Goal: Information Seeking & Learning: Learn about a topic

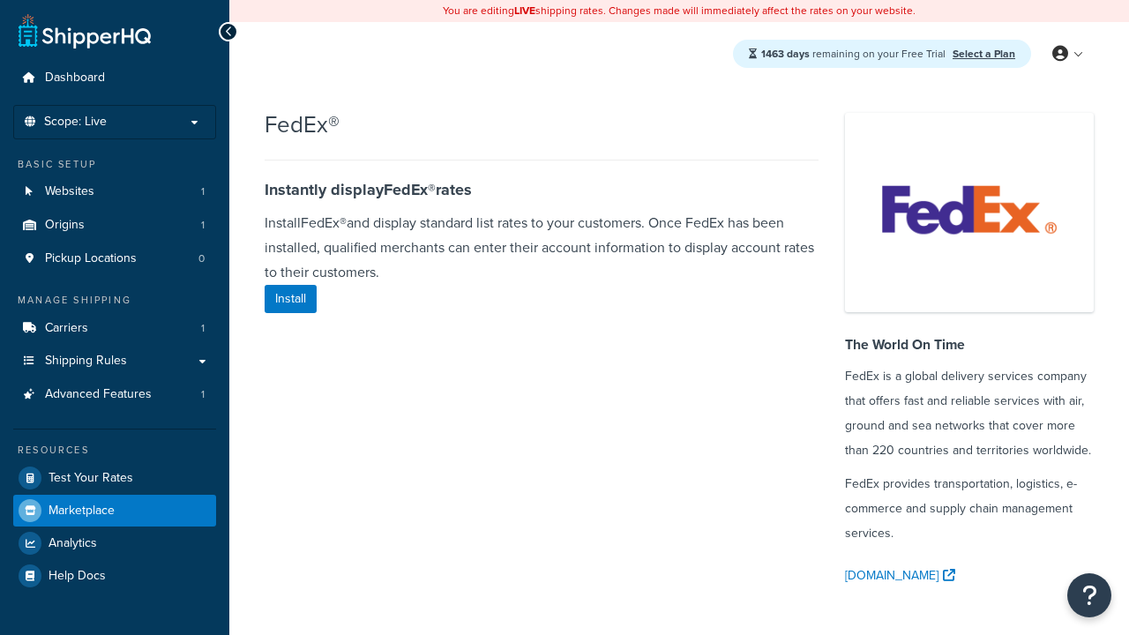
click at [81, 510] on span "Marketplace" at bounding box center [82, 511] width 66 height 15
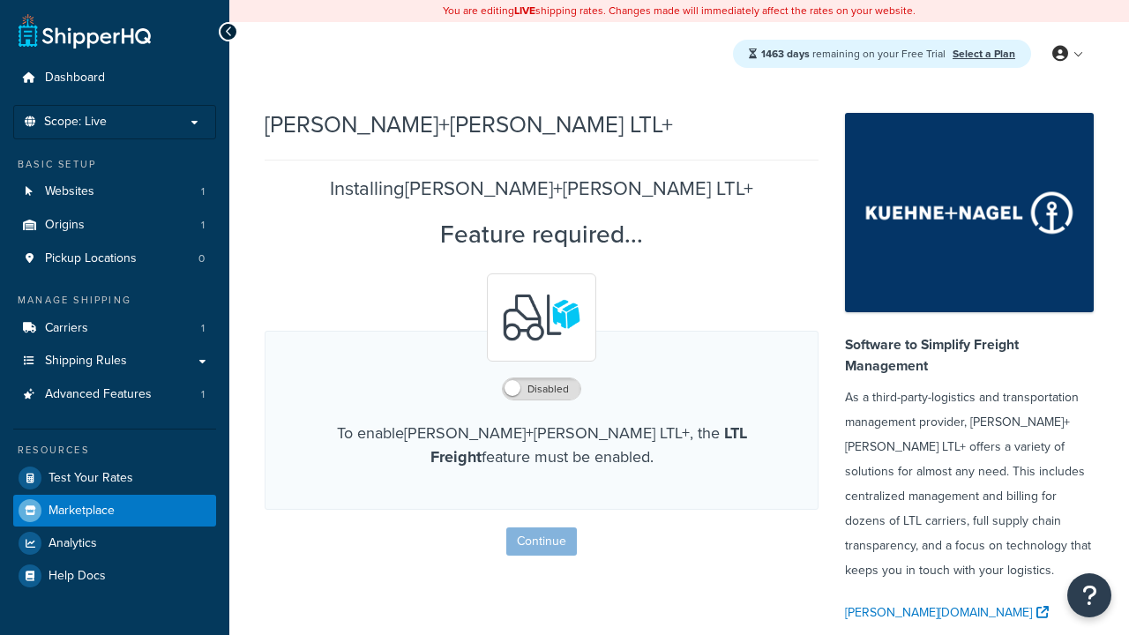
click at [81, 510] on span "Marketplace" at bounding box center [82, 511] width 66 height 15
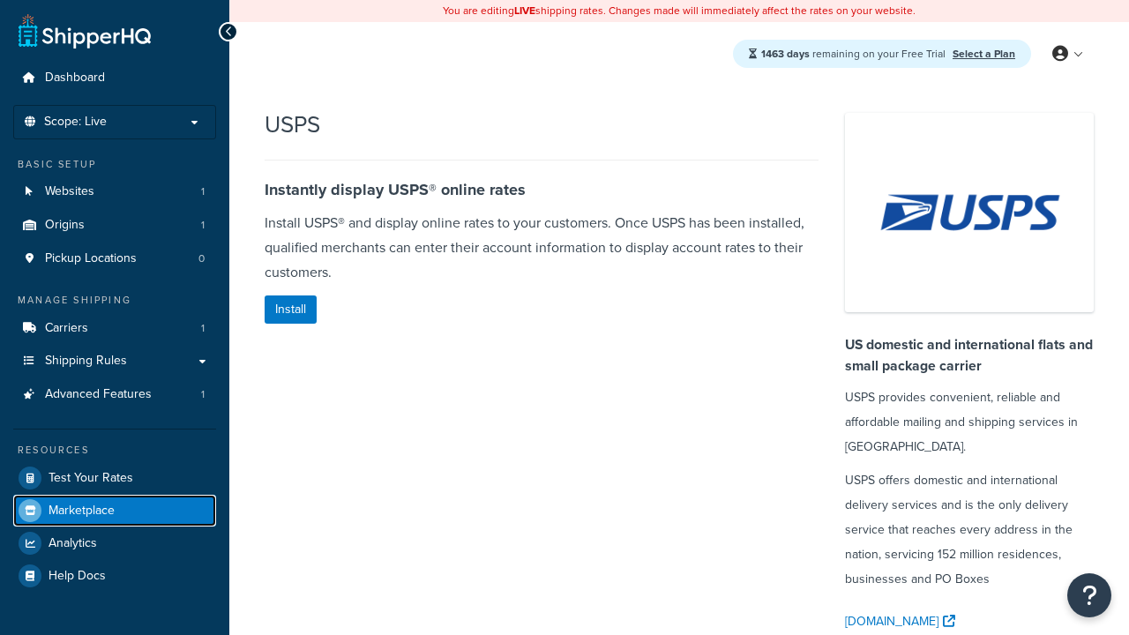
click at [81, 510] on span "Marketplace" at bounding box center [82, 511] width 66 height 15
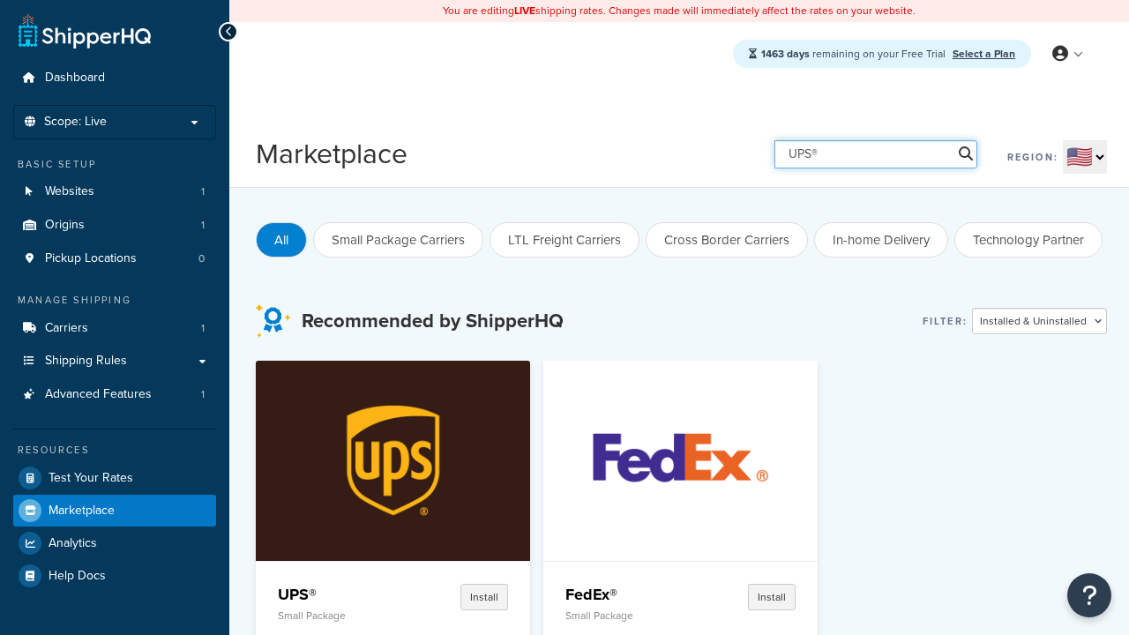
type input "UPS®"
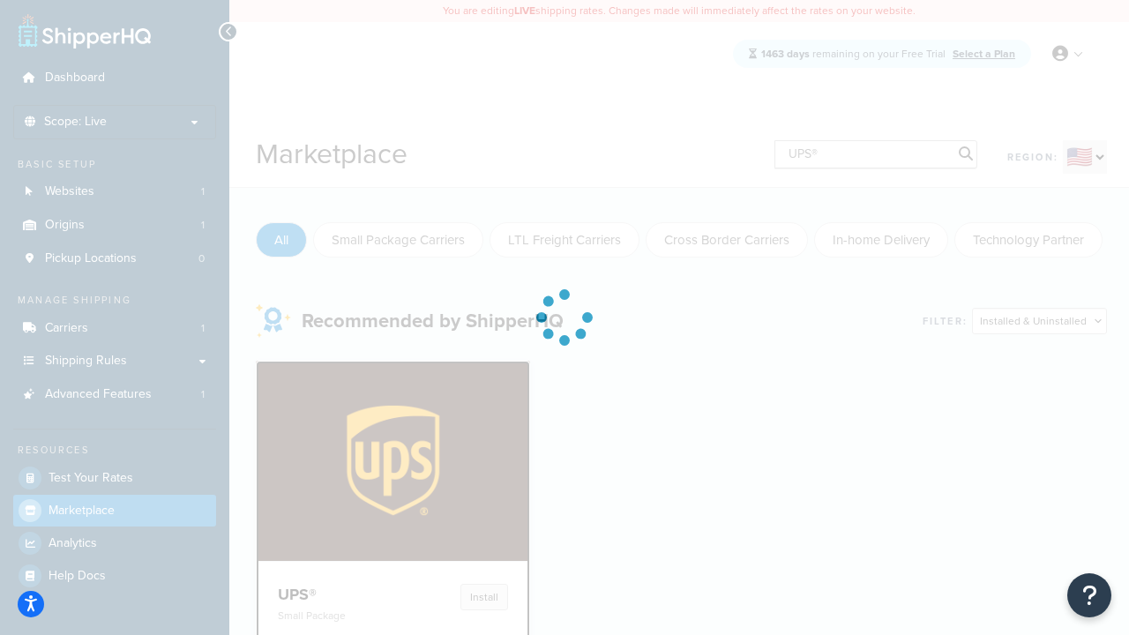
click at [336, 594] on h4 "UPS®" at bounding box center [336, 594] width 117 height 21
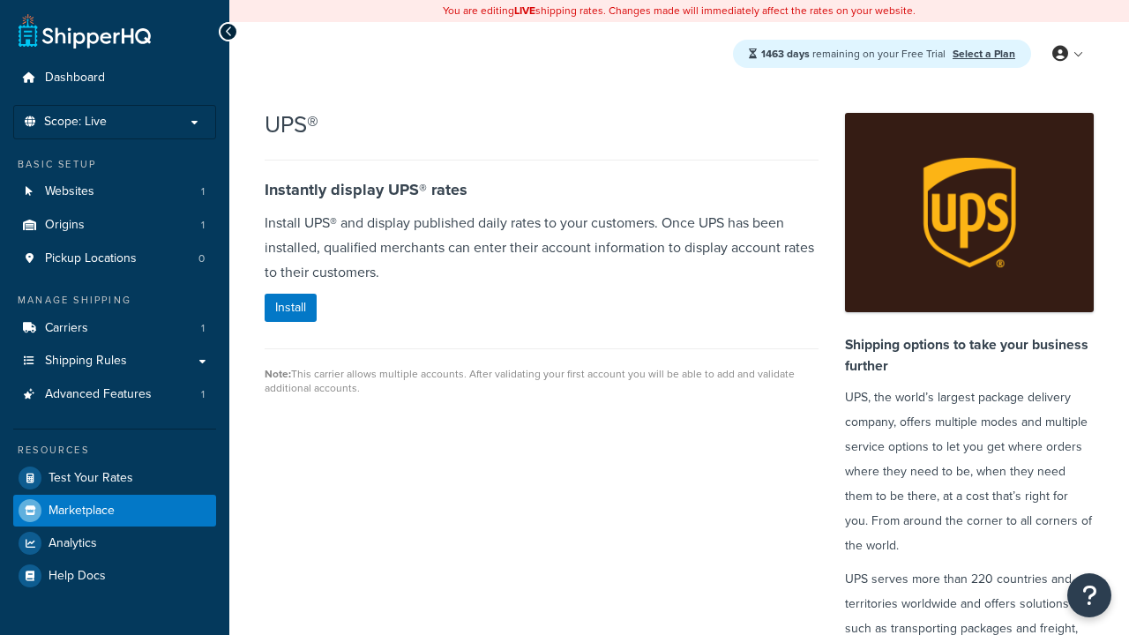
click at [81, 510] on span "Marketplace" at bounding box center [82, 511] width 66 height 15
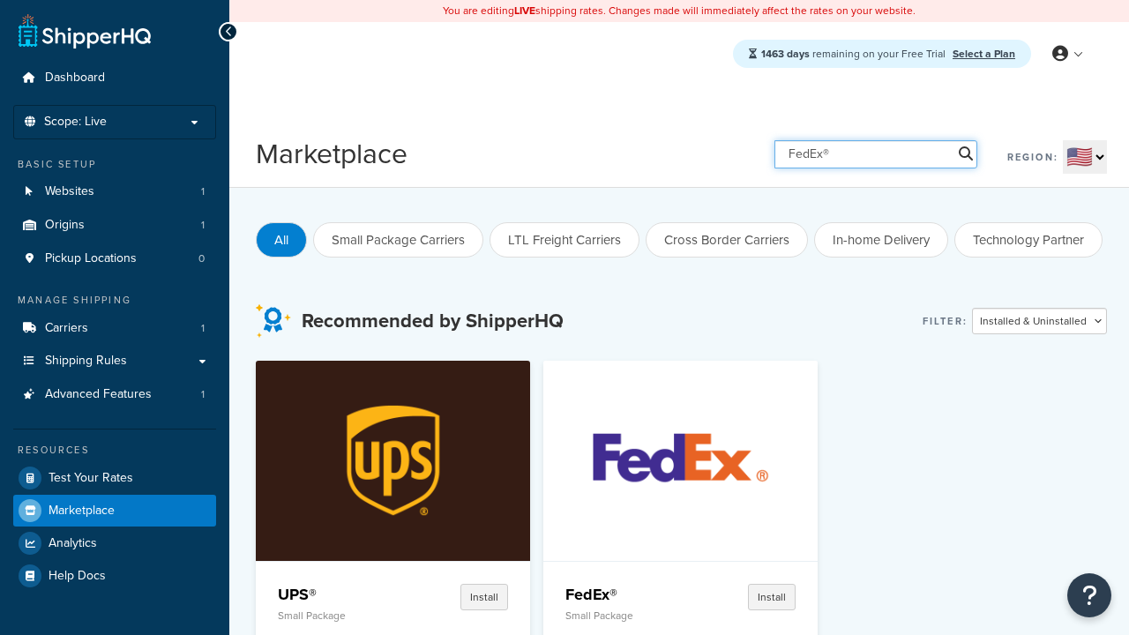
type input "FedEx®"
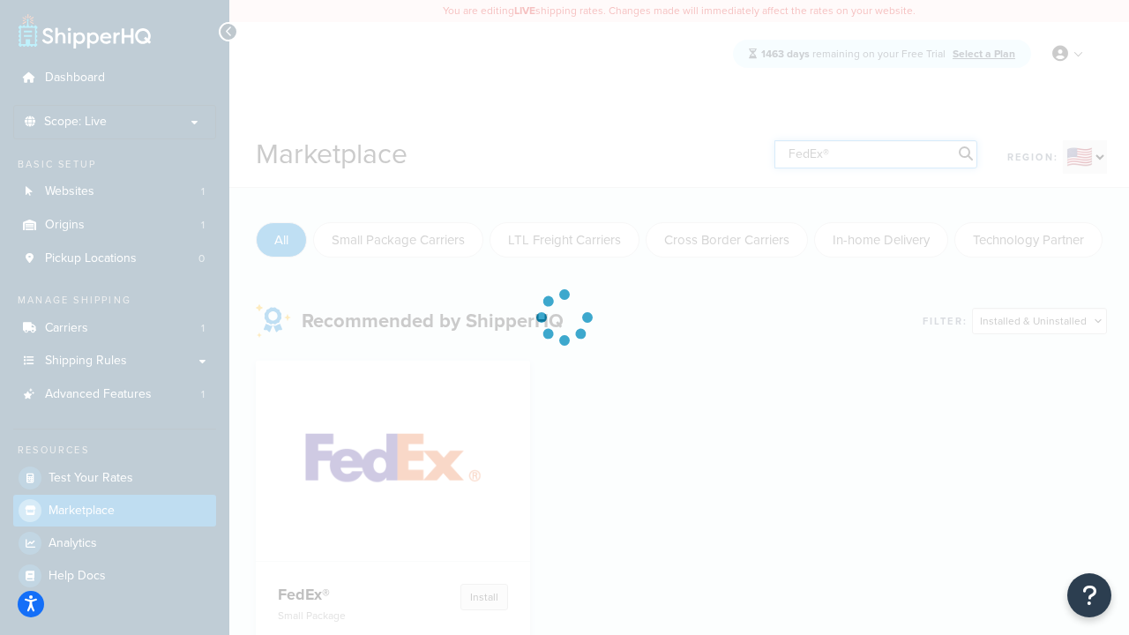
scroll to position [276, 0]
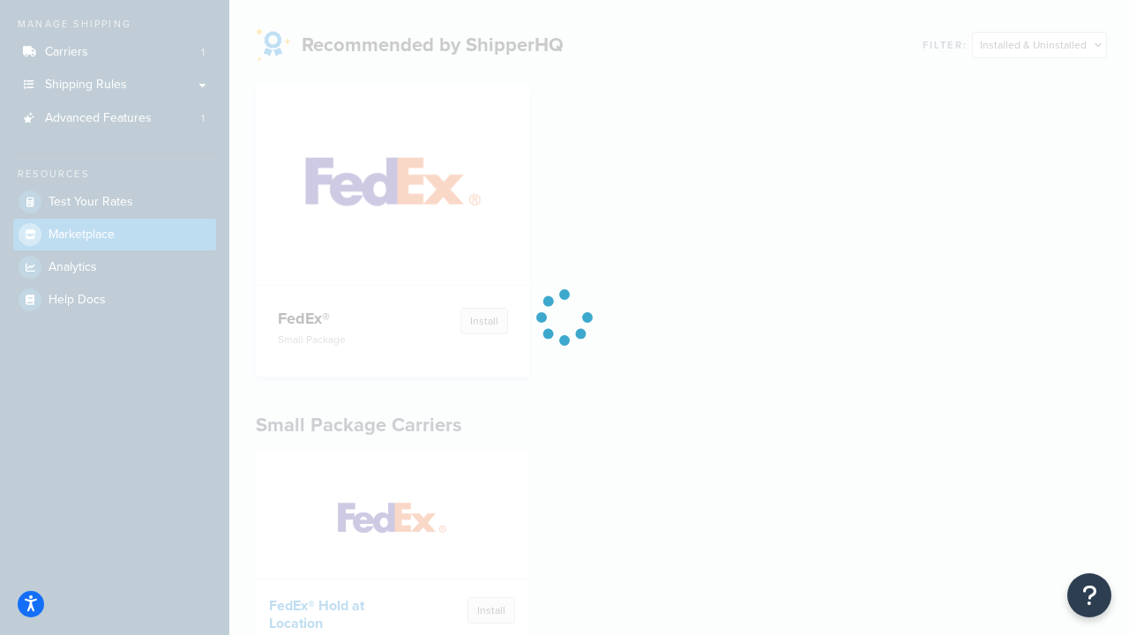
click at [336, 308] on h4 "FedEx®" at bounding box center [336, 318] width 117 height 21
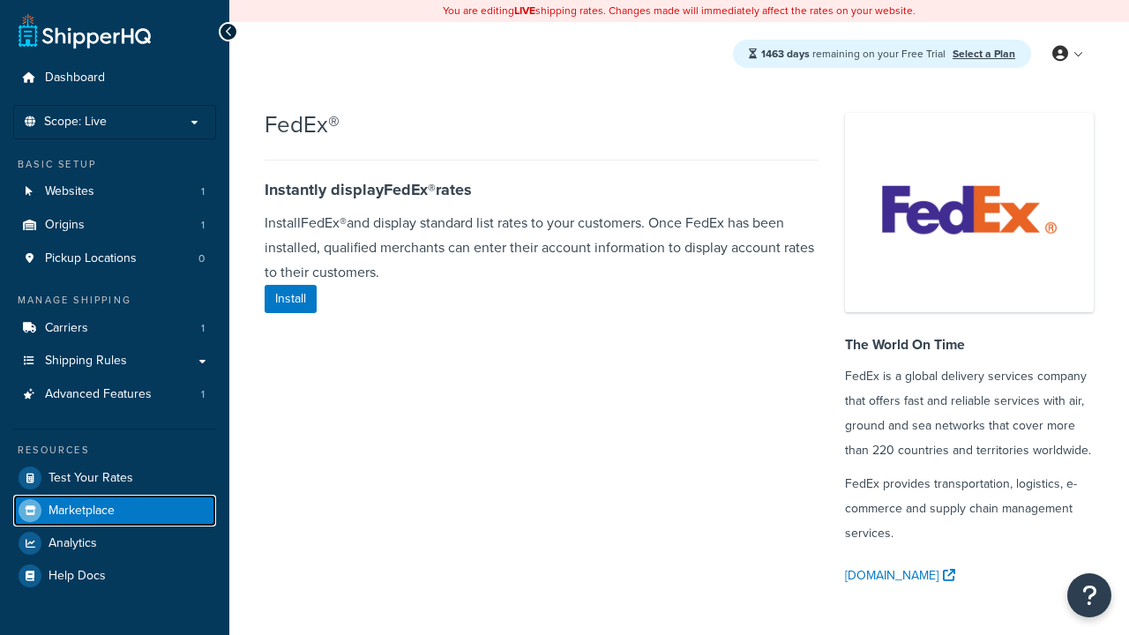
click at [81, 510] on span "Marketplace" at bounding box center [82, 511] width 66 height 15
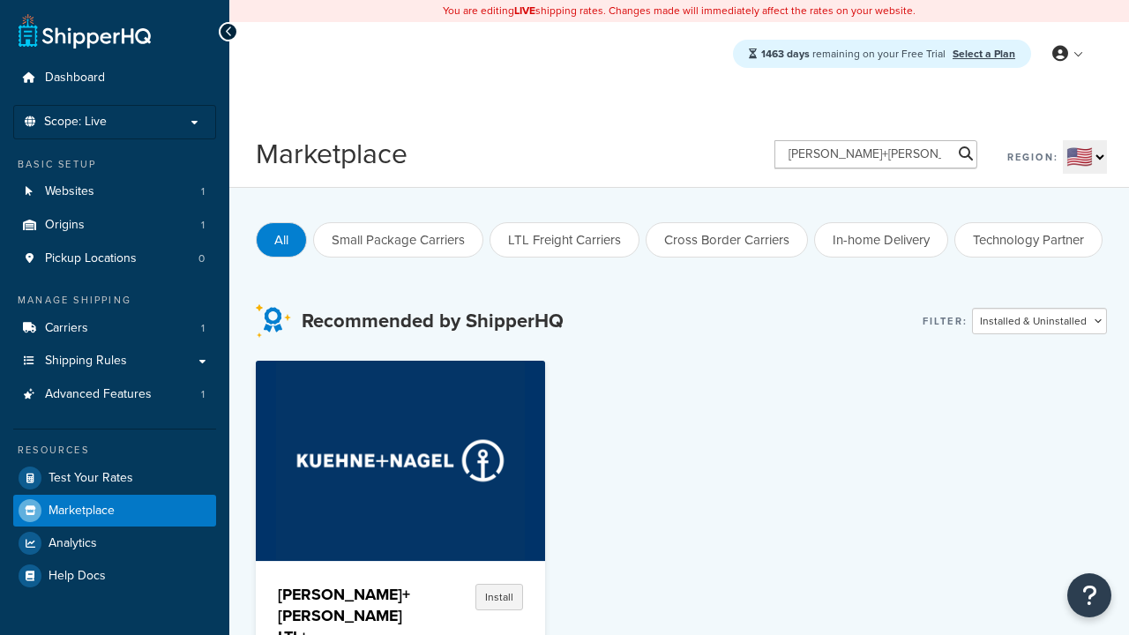
type input "[PERSON_NAME]+[PERSON_NAME] LTL+"
click at [336, 584] on h4 "[PERSON_NAME]+[PERSON_NAME] LTL+" at bounding box center [344, 615] width 132 height 63
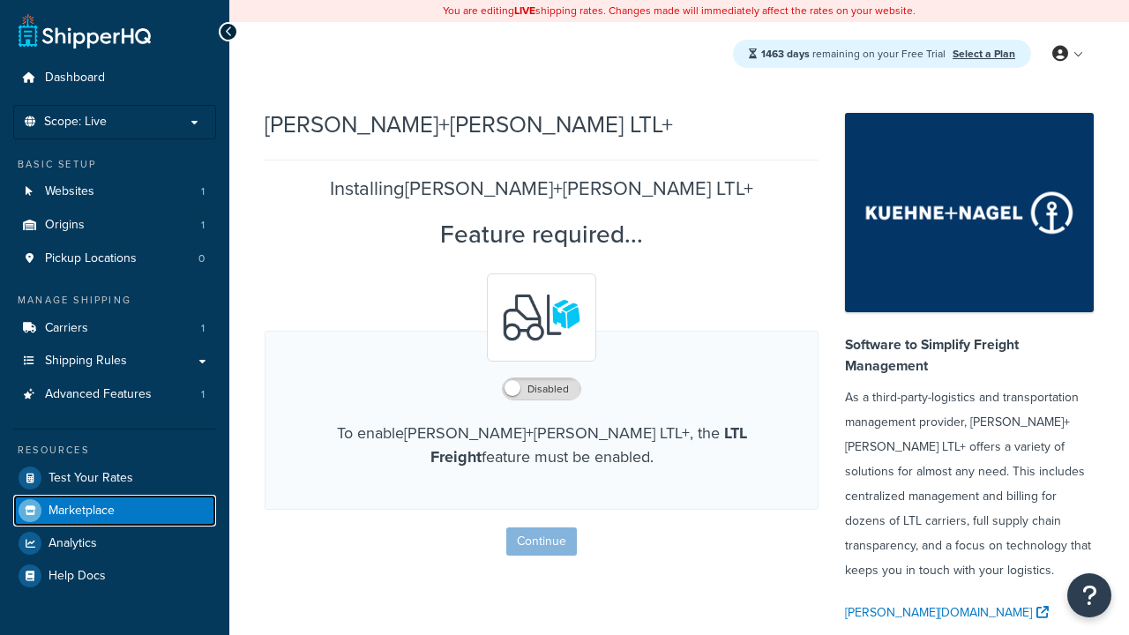
click at [81, 510] on span "Marketplace" at bounding box center [82, 511] width 66 height 15
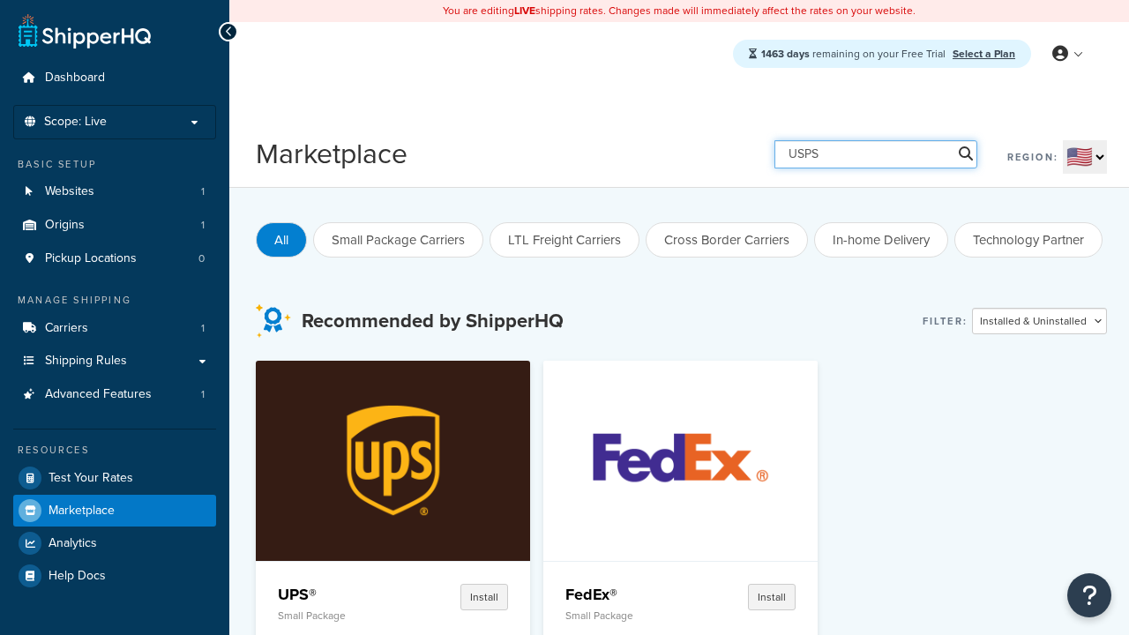
type input "USPS"
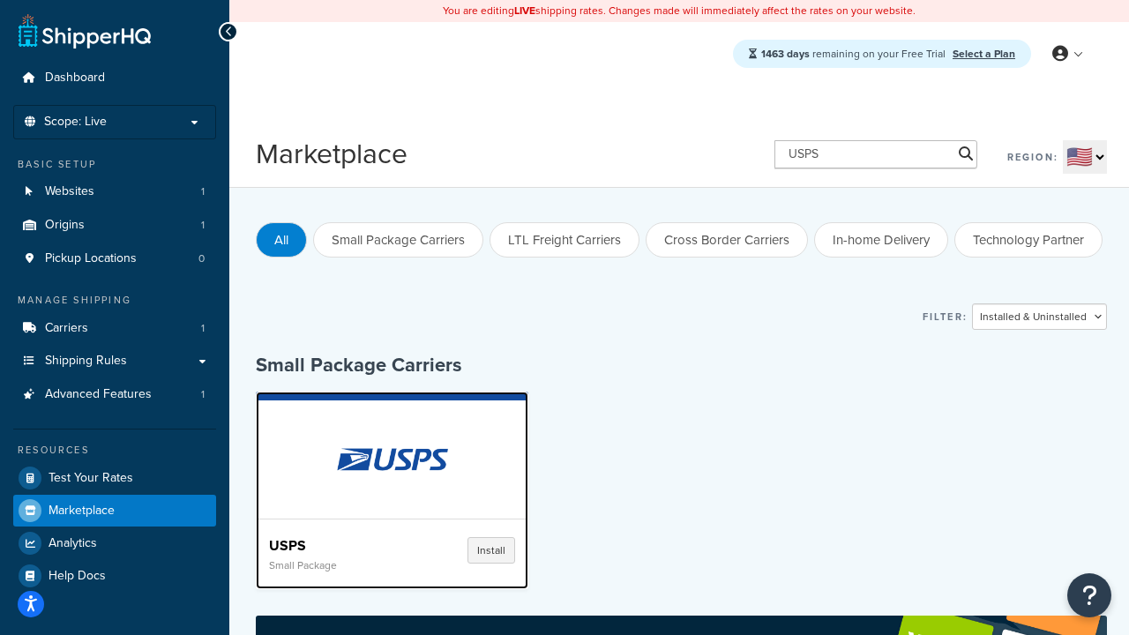
click at [335, 546] on h4 "USPS" at bounding box center [335, 546] width 133 height 18
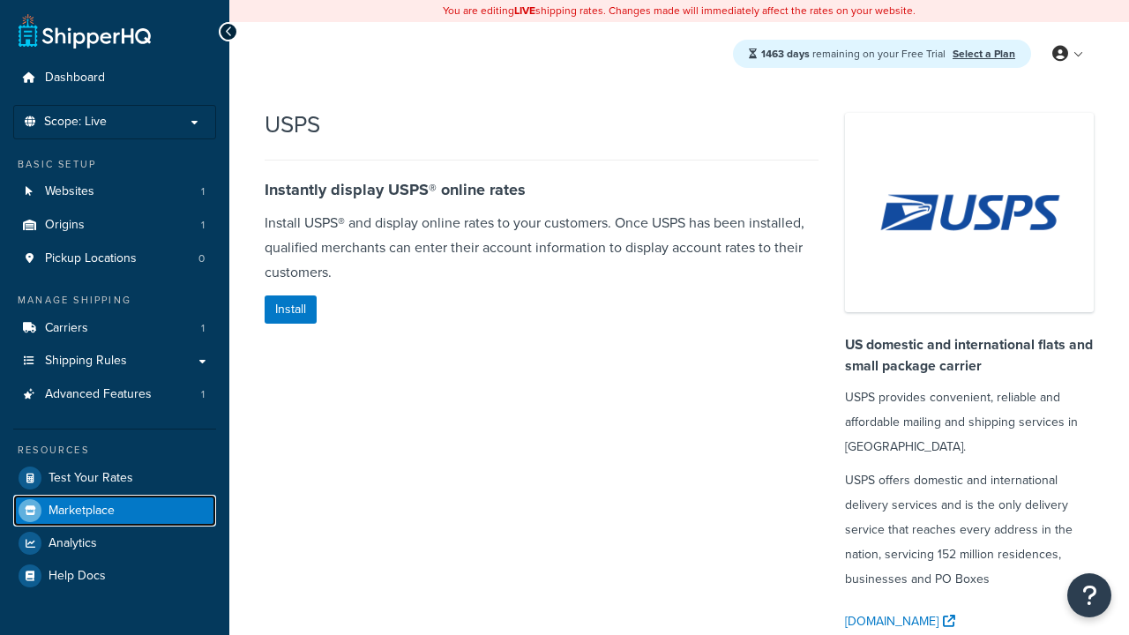
click at [81, 510] on span "Marketplace" at bounding box center [82, 511] width 66 height 15
